Goal: Find specific page/section: Find specific page/section

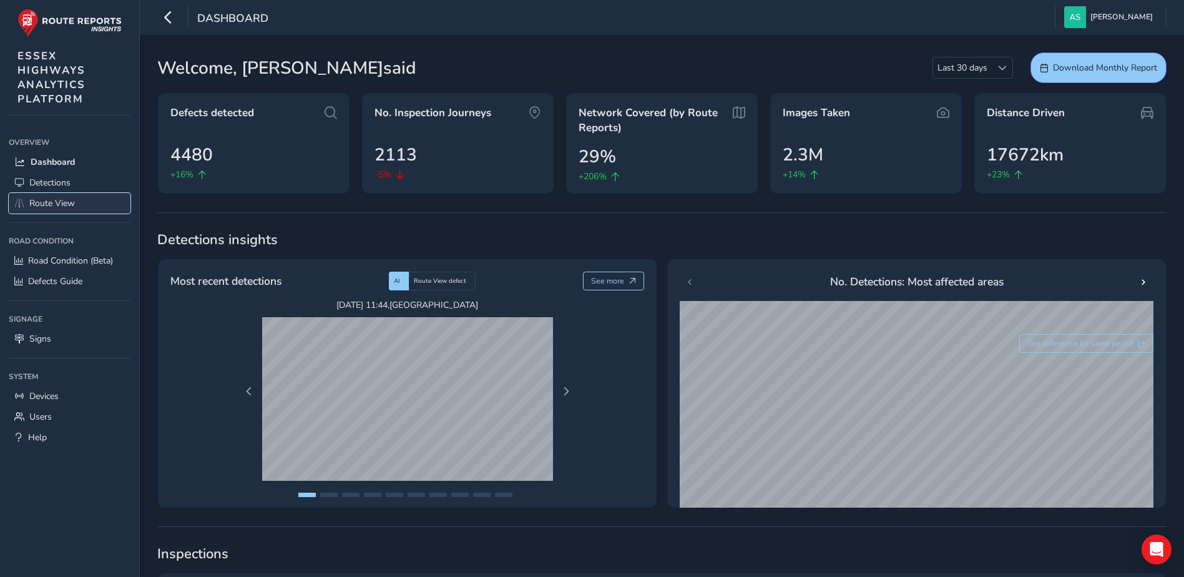
click at [72, 200] on span "Route View" at bounding box center [52, 203] width 46 height 12
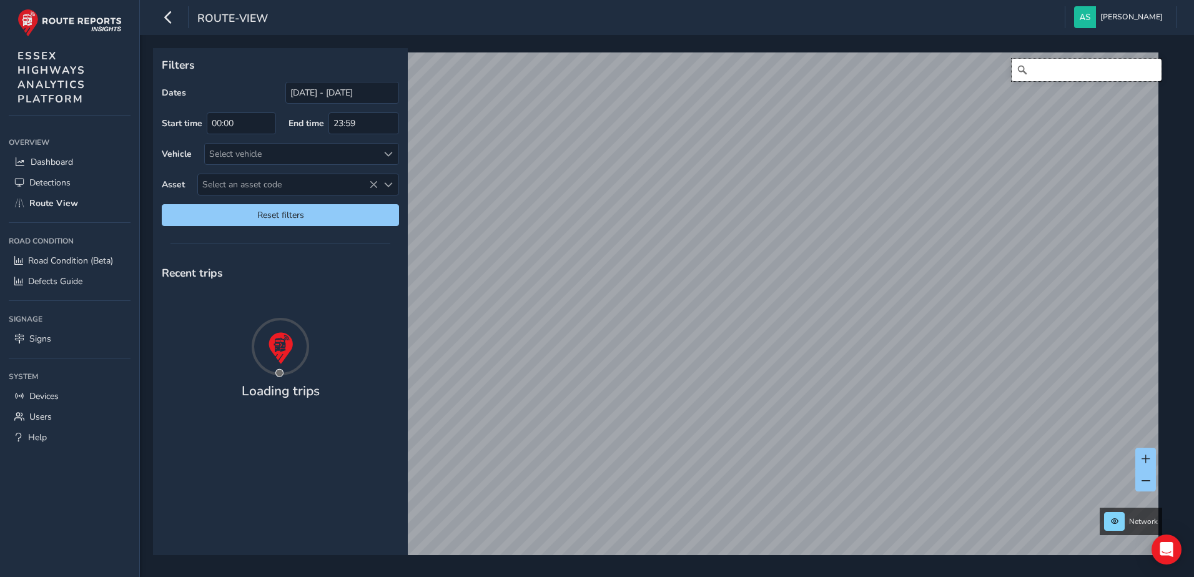
click at [1023, 68] on input "Search" at bounding box center [1086, 70] width 150 height 22
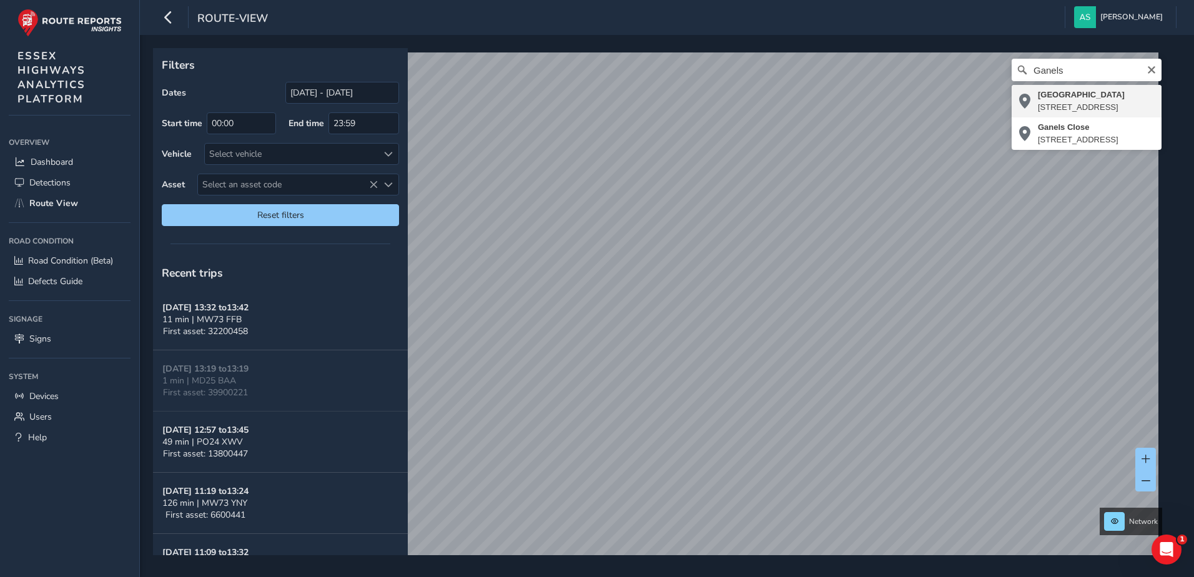
type input "[STREET_ADDRESS]"
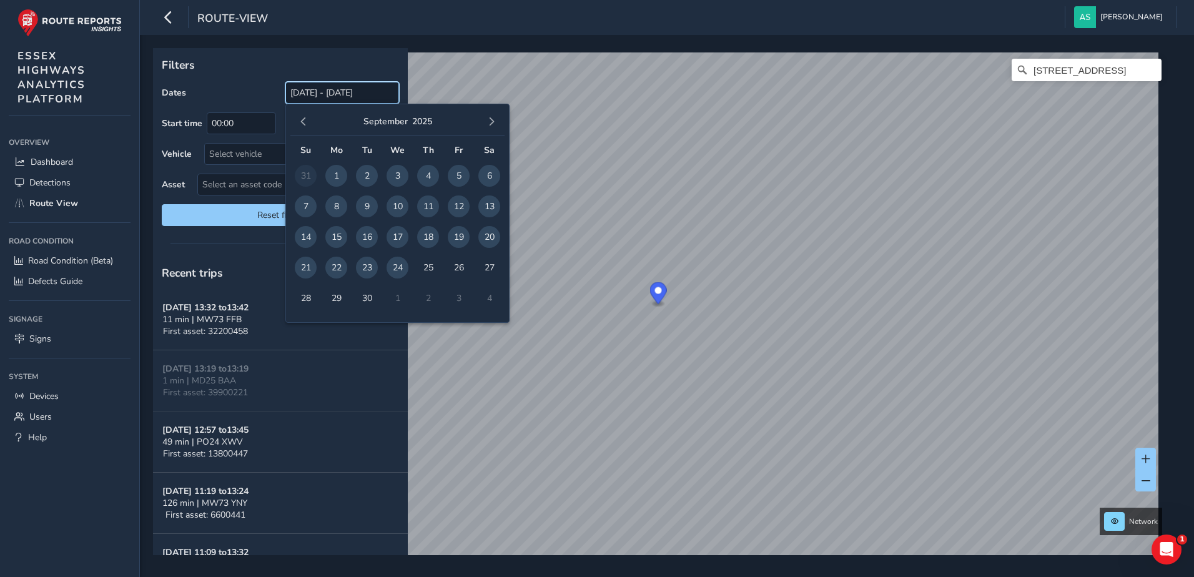
click at [332, 90] on input "[DATE] - [DATE]" at bounding box center [342, 93] width 114 height 22
click at [302, 121] on span "button" at bounding box center [303, 121] width 9 height 9
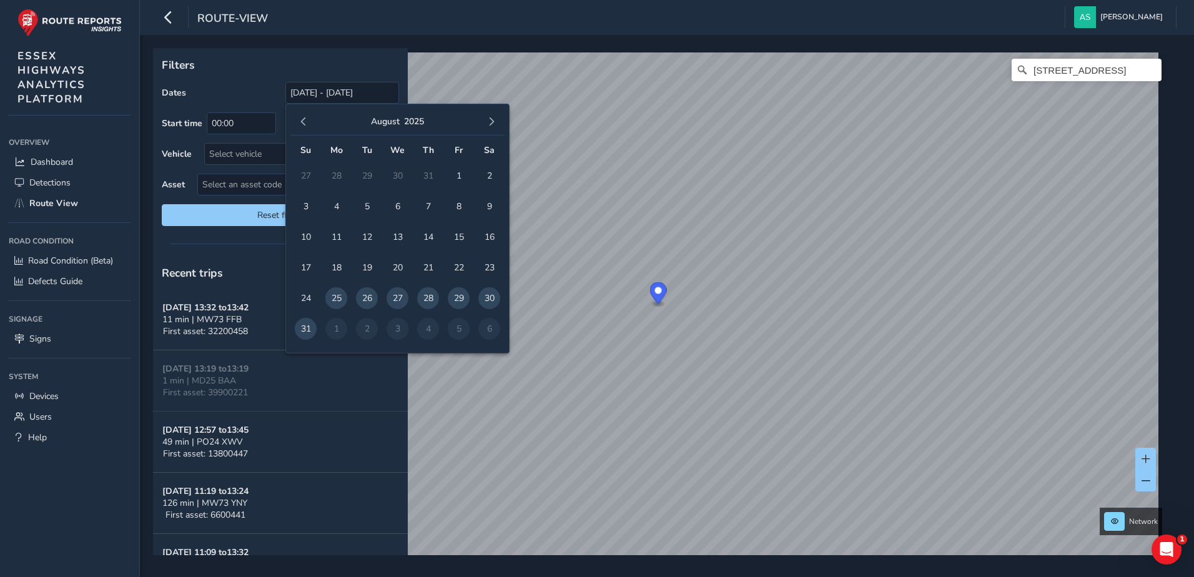
click at [302, 121] on span "button" at bounding box center [303, 121] width 9 height 9
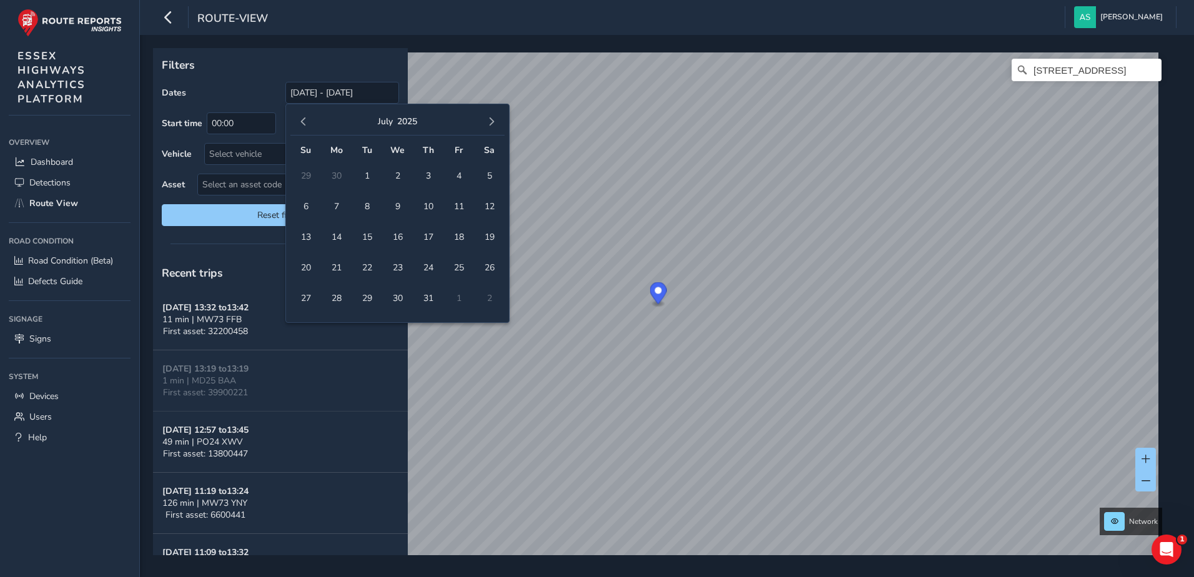
click at [302, 121] on span "button" at bounding box center [303, 121] width 9 height 9
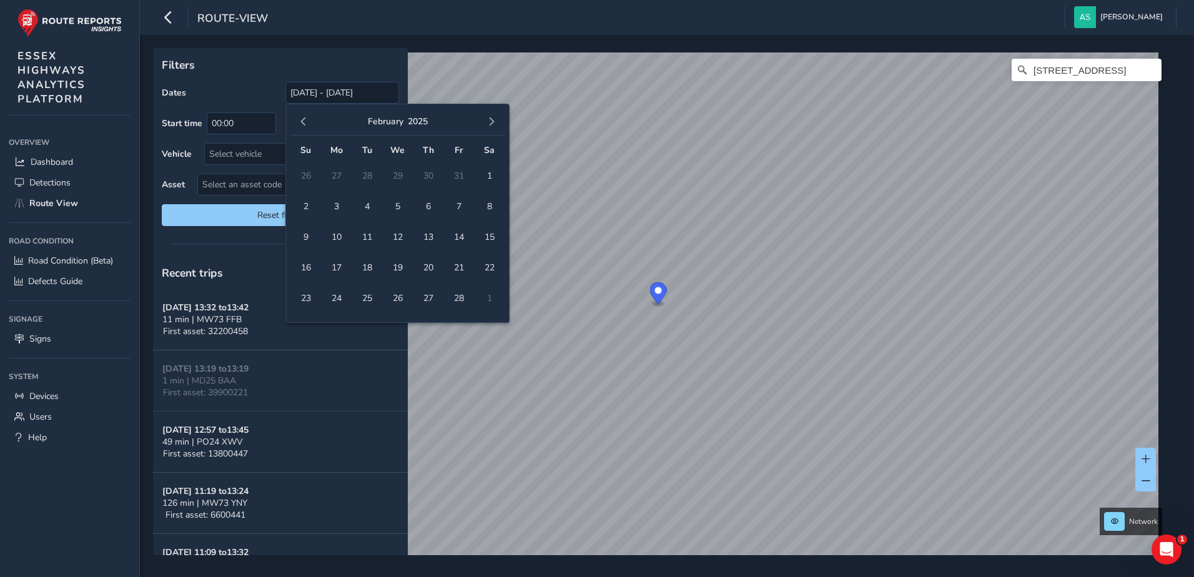
click at [302, 121] on span "button" at bounding box center [303, 121] width 9 height 9
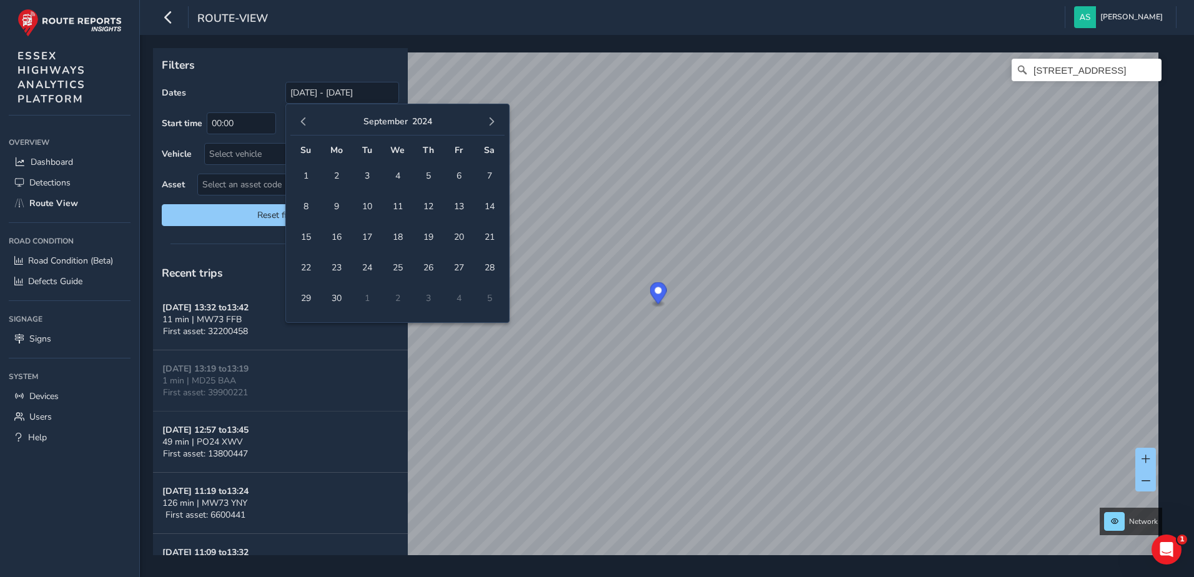
click at [302, 121] on span "button" at bounding box center [303, 121] width 9 height 9
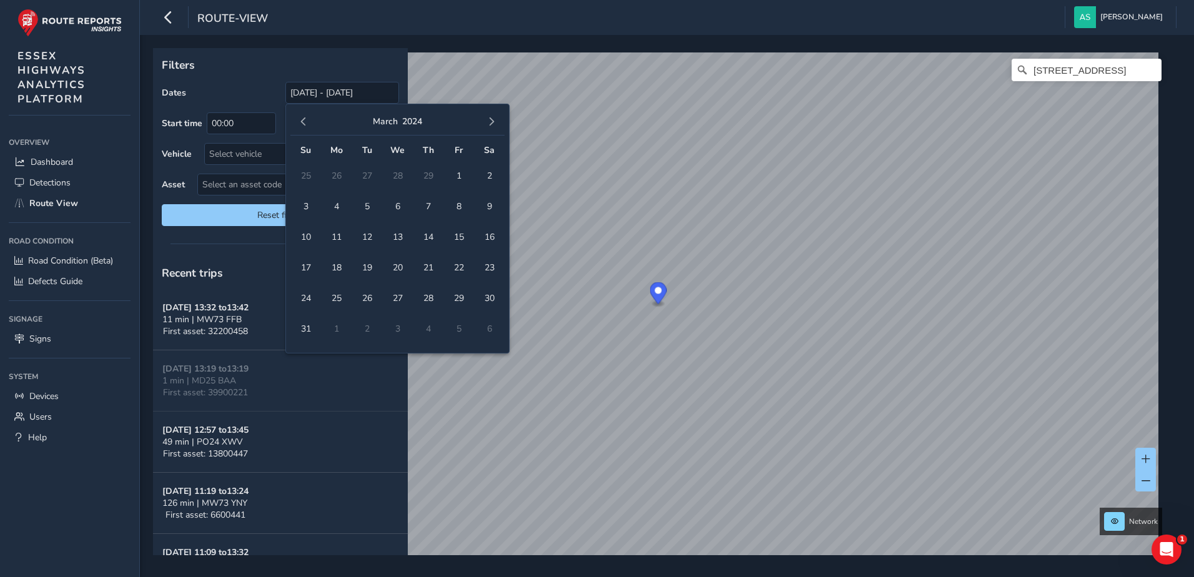
click at [302, 121] on span "button" at bounding box center [303, 121] width 9 height 9
click at [335, 174] on span "1" at bounding box center [336, 176] width 22 height 22
click at [493, 121] on span "button" at bounding box center [491, 121] width 9 height 9
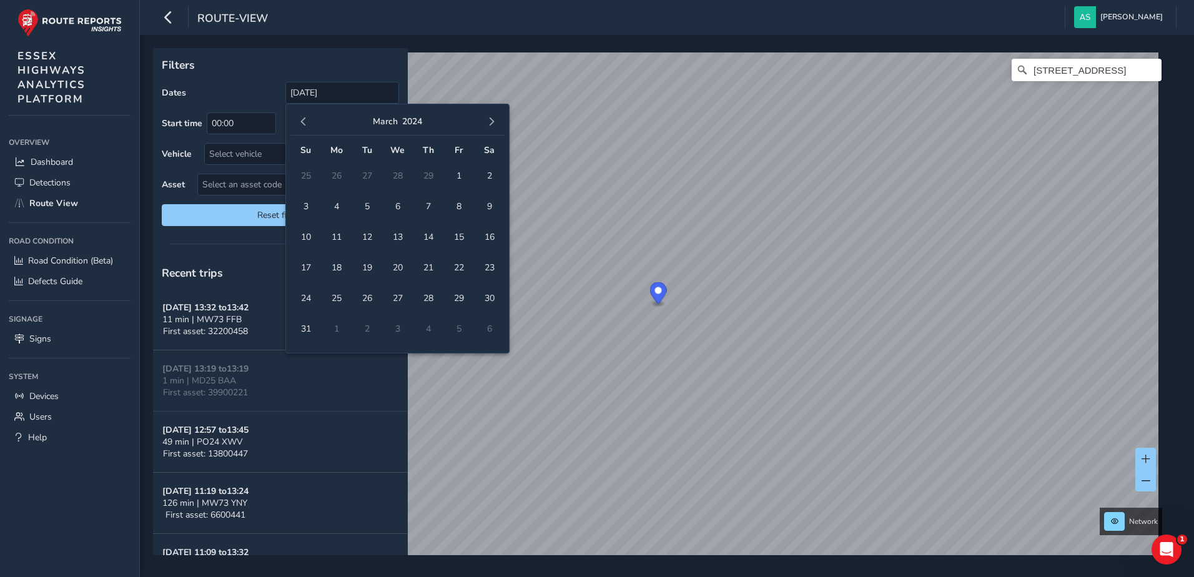
click at [493, 121] on span "button" at bounding box center [491, 121] width 9 height 9
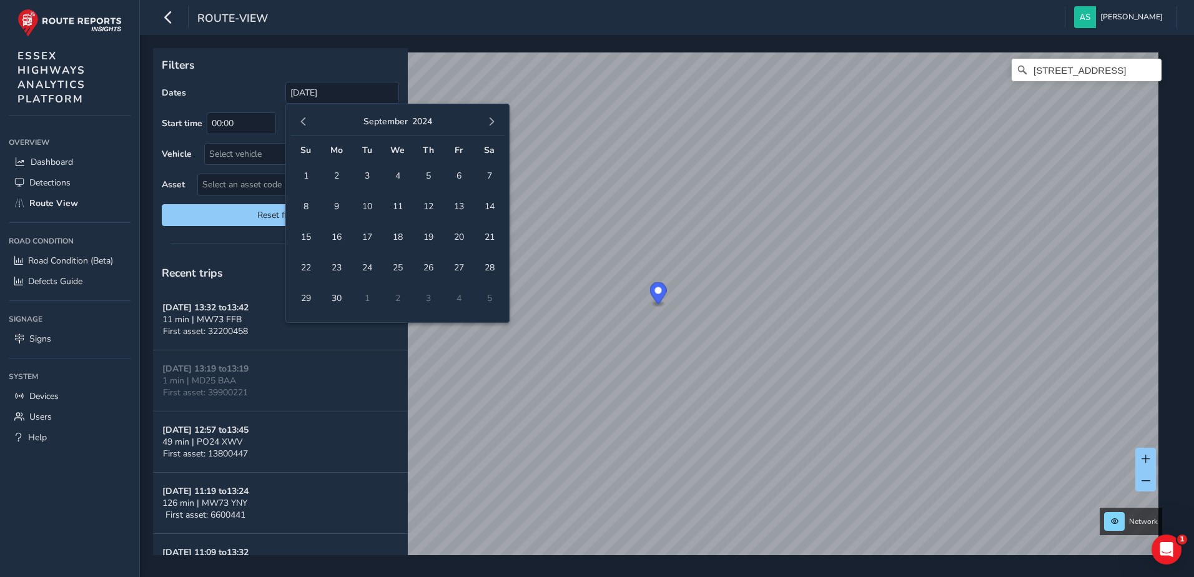
click at [493, 121] on span "button" at bounding box center [491, 121] width 9 height 9
click at [490, 124] on span "button" at bounding box center [491, 121] width 9 height 9
click at [304, 127] on button "button" at bounding box center [303, 121] width 17 height 17
click at [299, 120] on span "button" at bounding box center [303, 121] width 9 height 9
click at [366, 265] on span "24" at bounding box center [367, 268] width 22 height 22
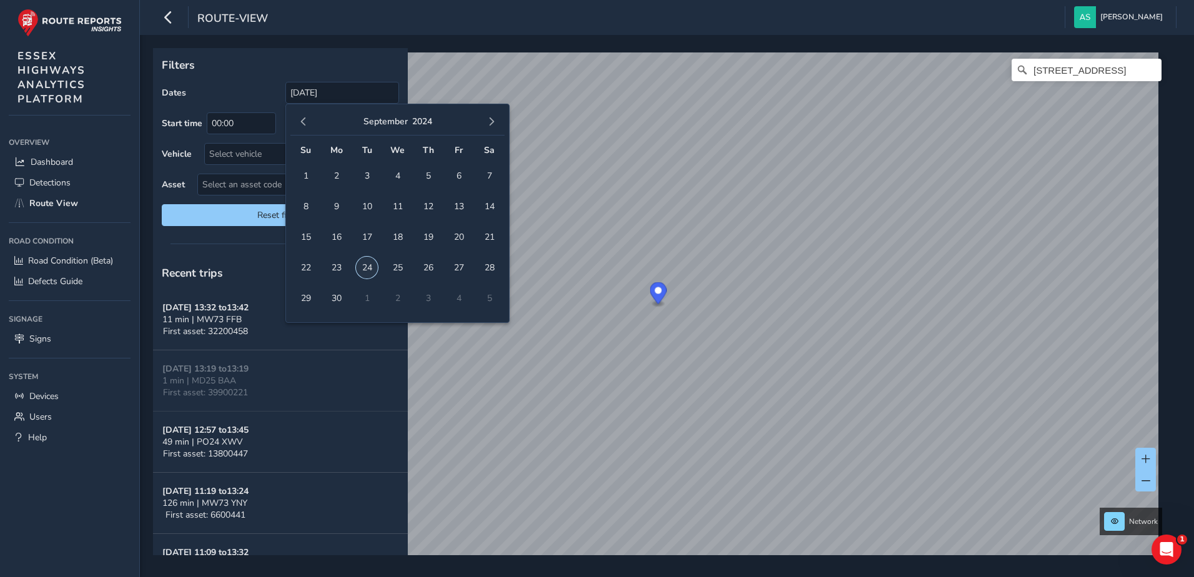
type input "[DATE] - [DATE]"
